Goal: Task Accomplishment & Management: Complete application form

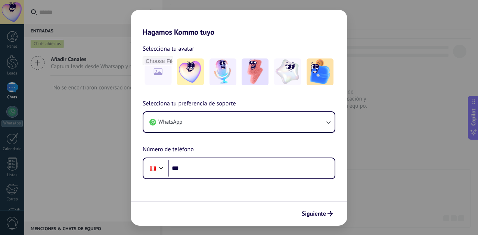
click at [52, 191] on div "Hagamos Kommo tuyo Selecciona tu avatar Selecciona tu preferencia de soporte Wh…" at bounding box center [239, 117] width 478 height 235
click at [395, 149] on div "Hagamos Kommo tuyo Selecciona tu avatar Selecciona tu preferencia de soporte Wh…" at bounding box center [239, 117] width 478 height 235
click at [327, 215] on icon "submit" at bounding box center [329, 214] width 5 height 5
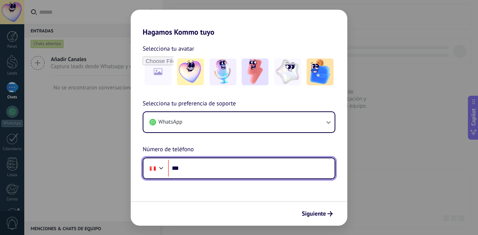
click at [218, 175] on input "***" at bounding box center [251, 168] width 166 height 17
click at [202, 169] on input "***" at bounding box center [251, 168] width 166 height 17
type input "**********"
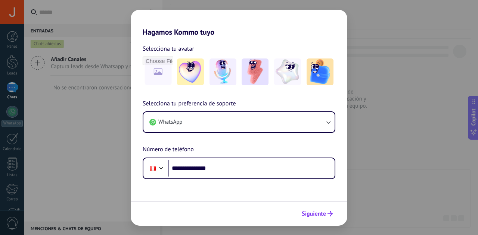
click at [321, 217] on span "Siguiente" at bounding box center [314, 214] width 24 height 5
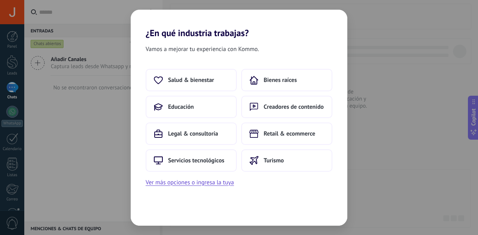
click at [213, 190] on div "Vamos a mejorar tu experiencia con Kommo. Salud & bienestar Bienes raíces Educa…" at bounding box center [239, 132] width 216 height 188
click at [206, 186] on button "Ver más opciones o ingresa la tuya" at bounding box center [190, 183] width 88 height 10
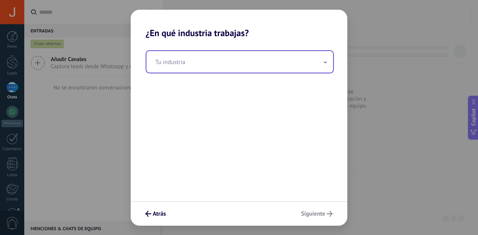
click at [203, 61] on input "text" at bounding box center [239, 62] width 187 height 22
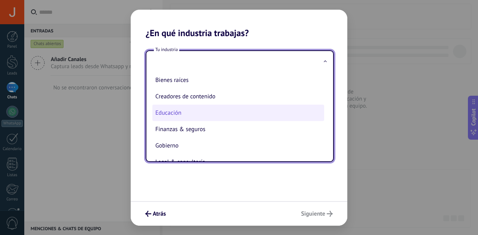
scroll to position [19, 0]
click at [170, 118] on li "Educación" at bounding box center [238, 113] width 172 height 16
type input "*********"
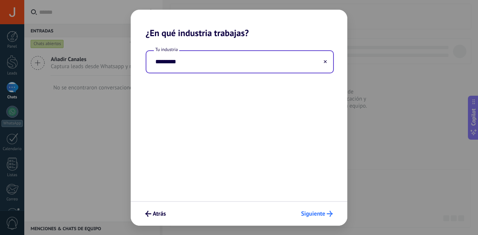
click at [314, 215] on span "Siguiente" at bounding box center [313, 214] width 24 height 5
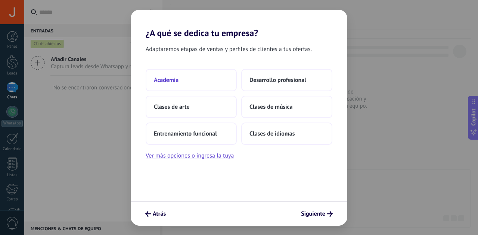
click at [179, 82] on button "Academia" at bounding box center [191, 80] width 91 height 22
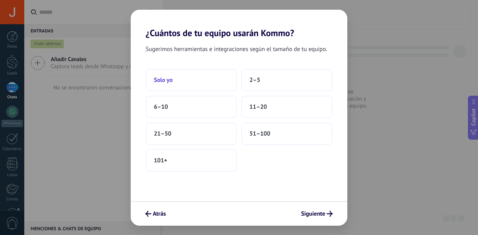
click at [193, 85] on button "Solo yo" at bounding box center [191, 80] width 91 height 22
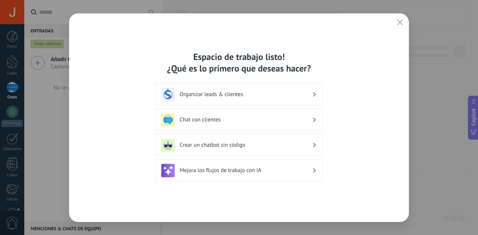
click at [207, 113] on div "Chat con clientes" at bounding box center [238, 119] width 155 height 13
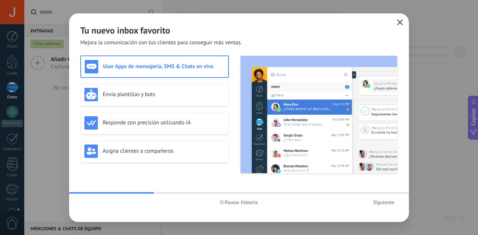
click at [402, 20] on icon "button" at bounding box center [400, 22] width 6 height 6
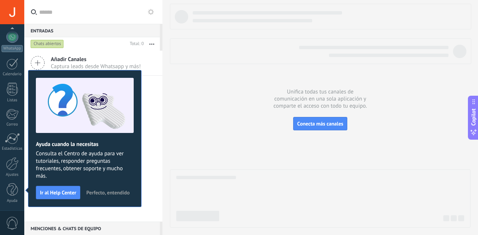
scroll to position [0, 0]
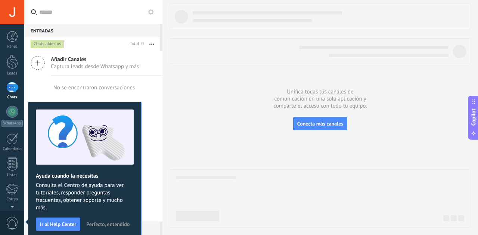
click at [106, 223] on span "Perfecto, entendido" at bounding box center [107, 224] width 43 height 5
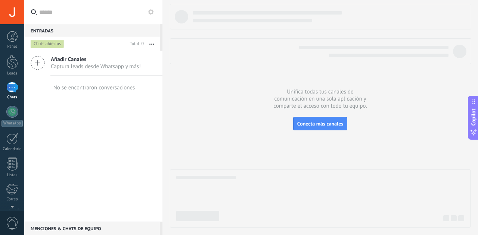
click at [14, 13] on div at bounding box center [12, 12] width 24 height 24
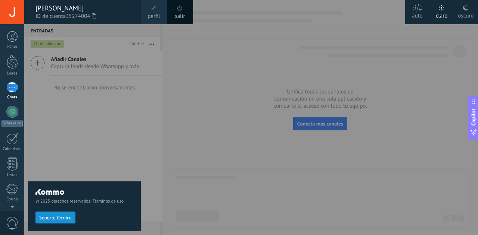
click at [184, 14] on link "salir" at bounding box center [180, 16] width 10 height 8
